Goal: Task Accomplishment & Management: Manage account settings

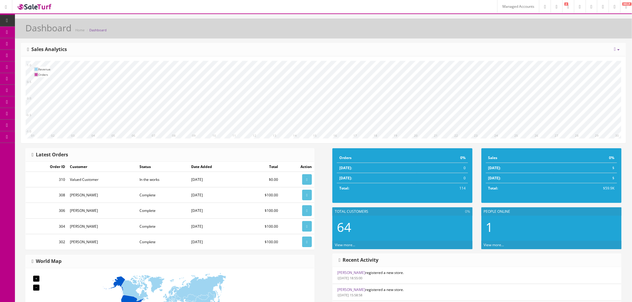
click at [51, 134] on link "Marketplaces" at bounding box center [46, 137] width 63 height 12
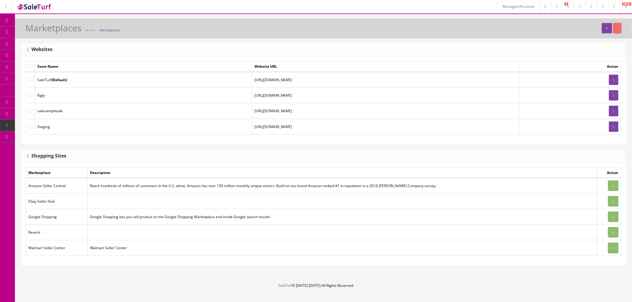
click at [498, 7] on link "Managed Accounts" at bounding box center [519, 6] width 42 height 13
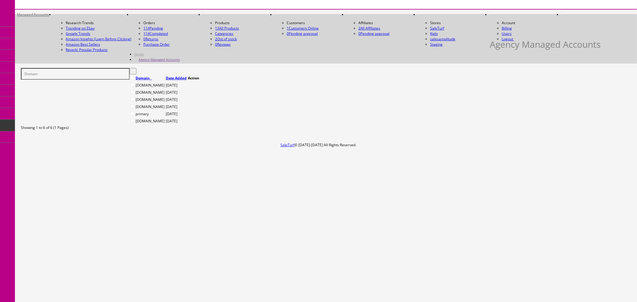
click at [189, 83] on link at bounding box center [188, 85] width 1 height 5
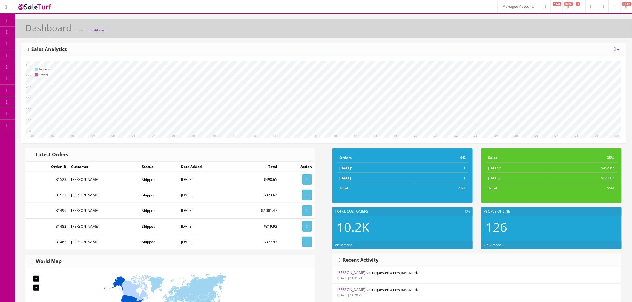
click at [50, 127] on link "Marketplaces" at bounding box center [46, 126] width 63 height 12
